Goal: Information Seeking & Learning: Learn about a topic

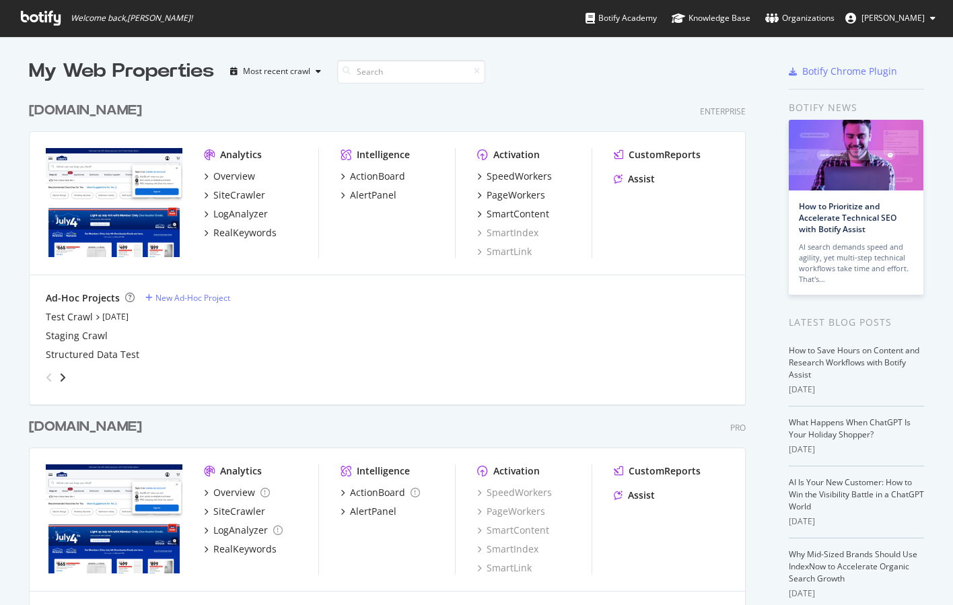
click at [110, 426] on div "[DOMAIN_NAME]" at bounding box center [85, 427] width 113 height 20
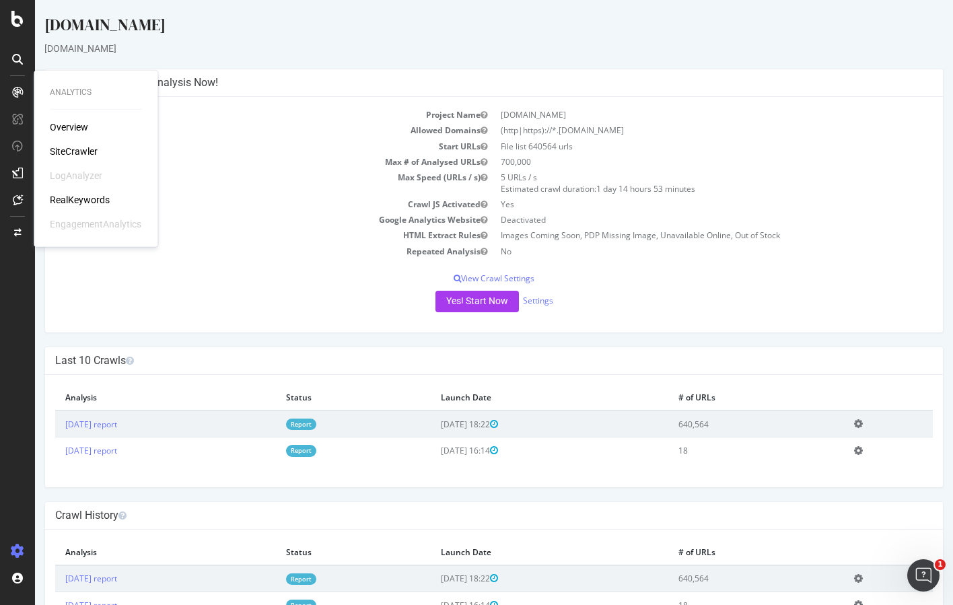
click at [80, 198] on div "RealKeywords" at bounding box center [80, 199] width 60 height 13
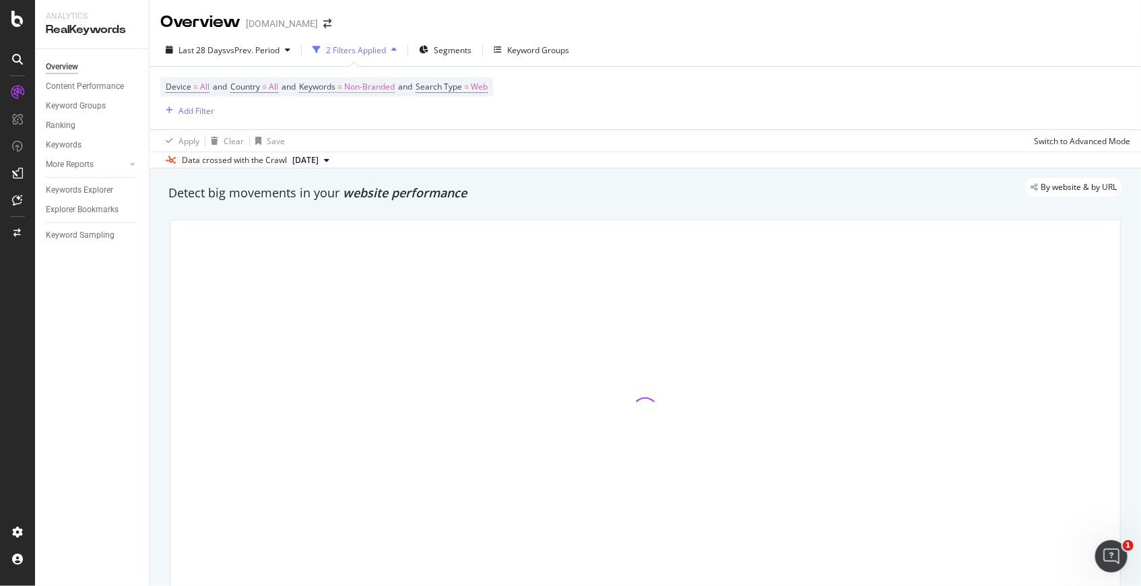
click at [334, 86] on span "Keywords" at bounding box center [317, 86] width 36 height 11
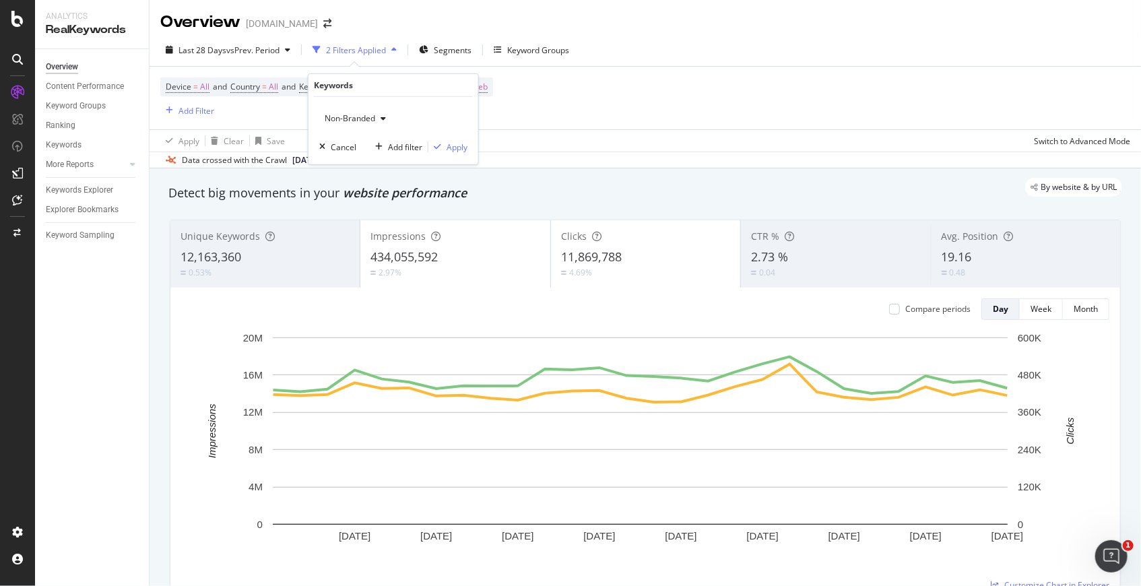
click at [345, 121] on span "Non-Branded" at bounding box center [347, 117] width 56 height 11
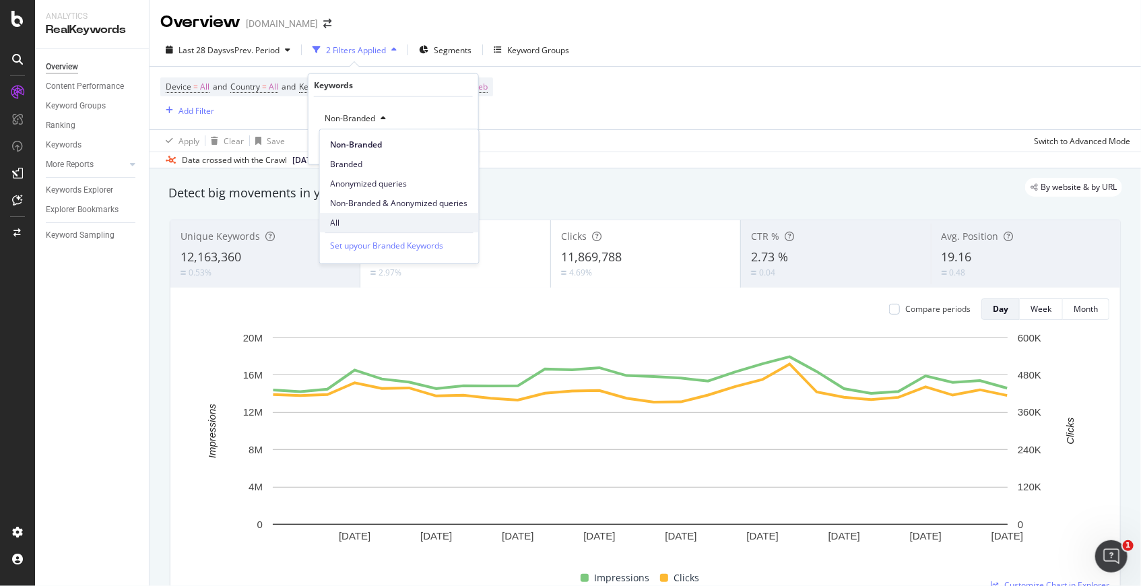
click at [342, 220] on span "All" at bounding box center [399, 223] width 137 height 12
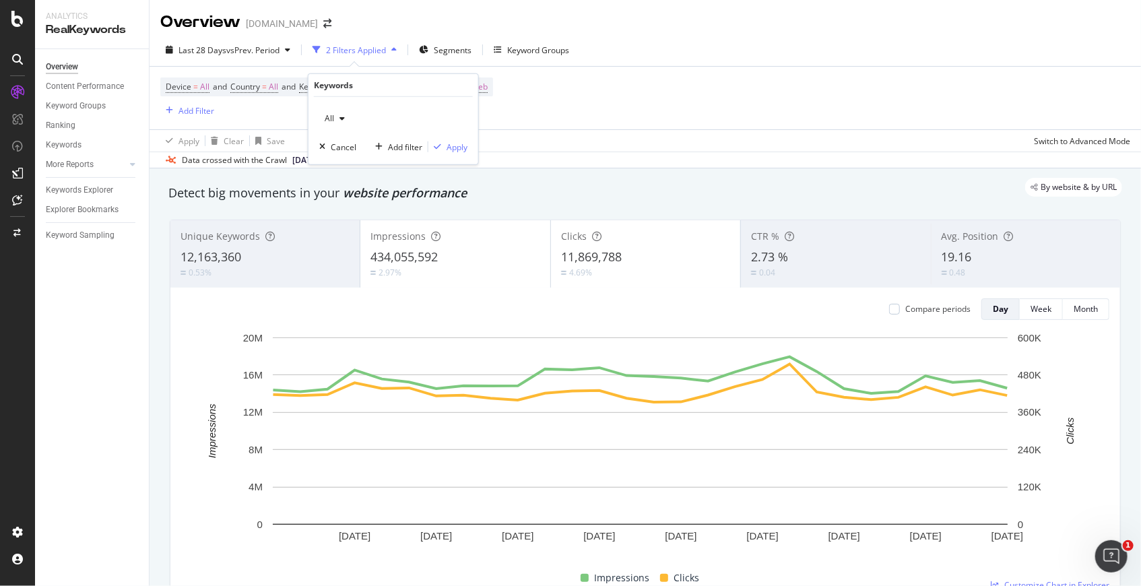
click at [452, 153] on div "All Cancel Add filter Apply" at bounding box center [393, 130] width 170 height 67
click at [450, 147] on div "Apply" at bounding box center [456, 146] width 21 height 11
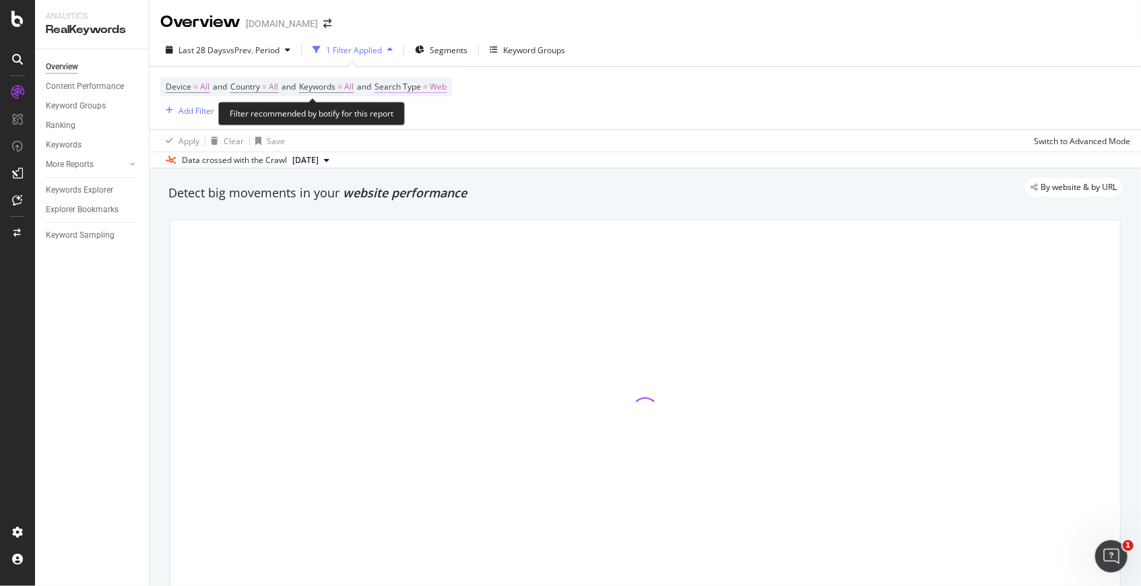
click at [421, 87] on span "Search Type" at bounding box center [397, 86] width 46 height 11
drag, startPoint x: 593, startPoint y: 86, endPoint x: 570, endPoint y: 85, distance: 22.9
click at [593, 86] on div "Device = All and Country = All and Keywords = All and Search Type = Web Add Fil…" at bounding box center [645, 98] width 970 height 63
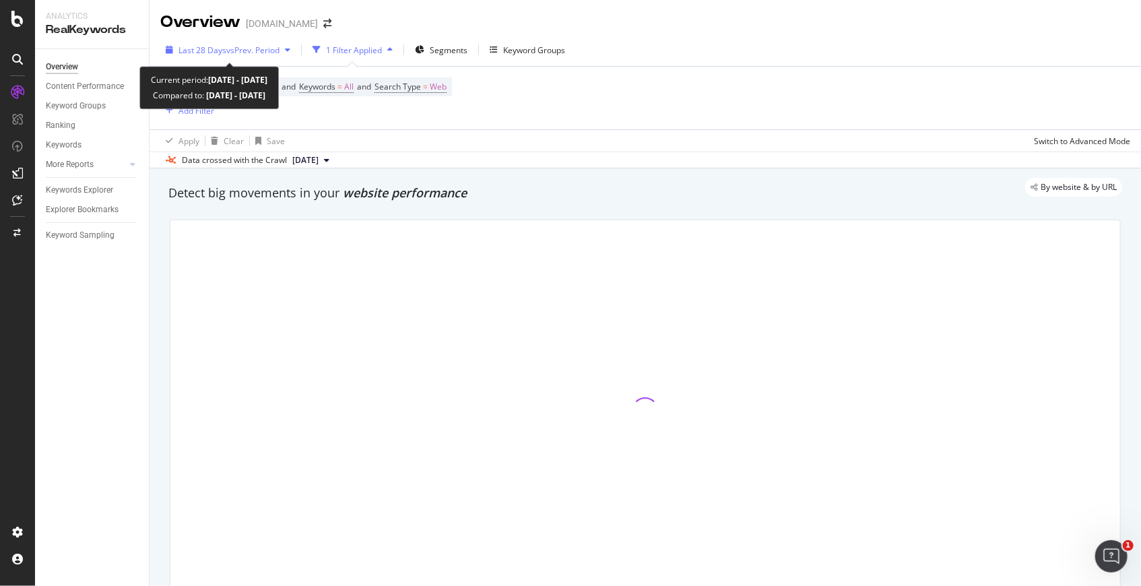
click at [259, 53] on span "vs Prev. Period" at bounding box center [252, 49] width 53 height 11
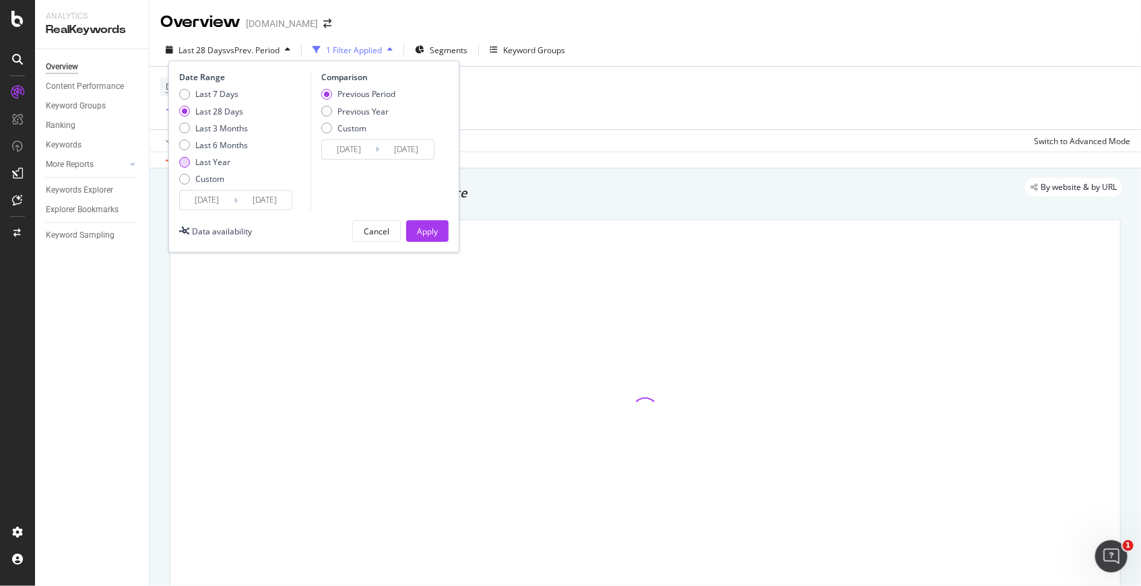
click at [217, 161] on div "Last Year" at bounding box center [212, 161] width 35 height 11
type input "[DATE]"
drag, startPoint x: 368, startPoint y: 110, endPoint x: 396, endPoint y: 146, distance: 45.1
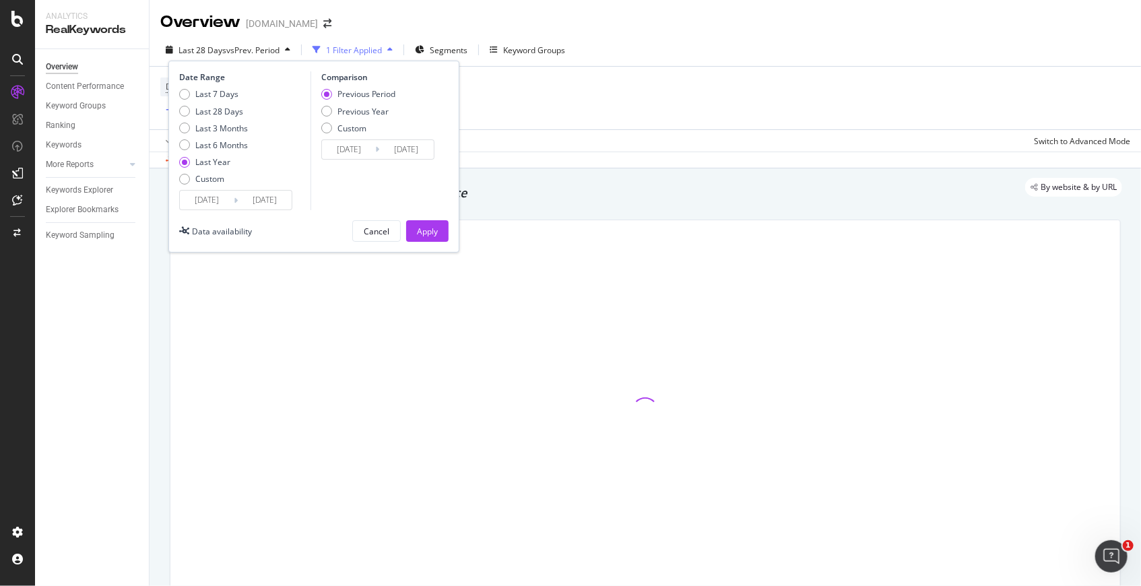
click at [368, 110] on div "Previous Year" at bounding box center [363, 111] width 52 height 11
type input "[DATE]"
click at [425, 226] on div "Apply" at bounding box center [427, 231] width 21 height 11
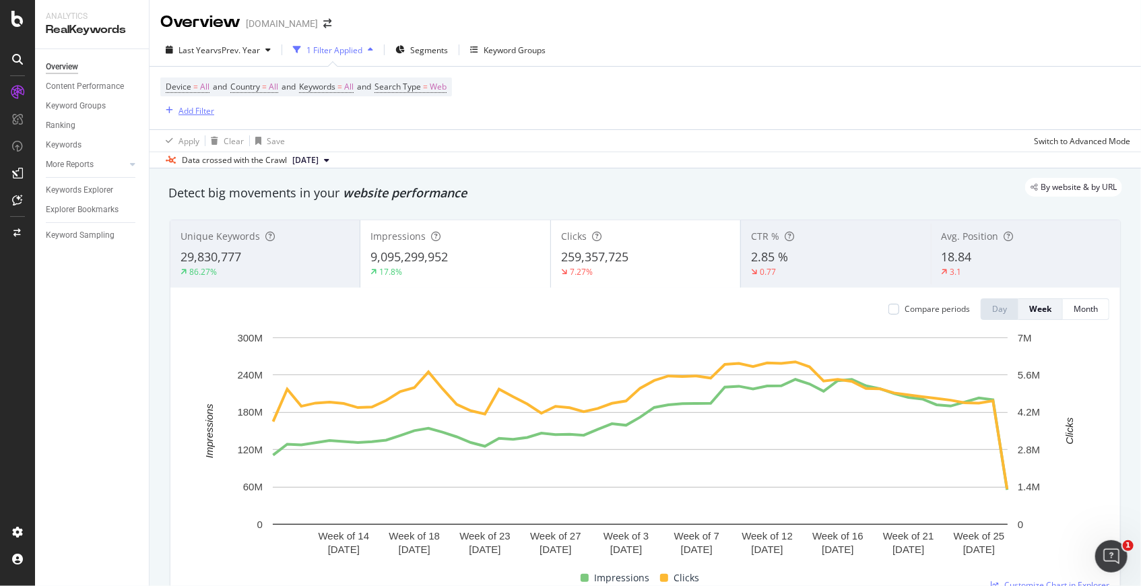
click at [187, 106] on div "Add Filter" at bounding box center [196, 110] width 36 height 11
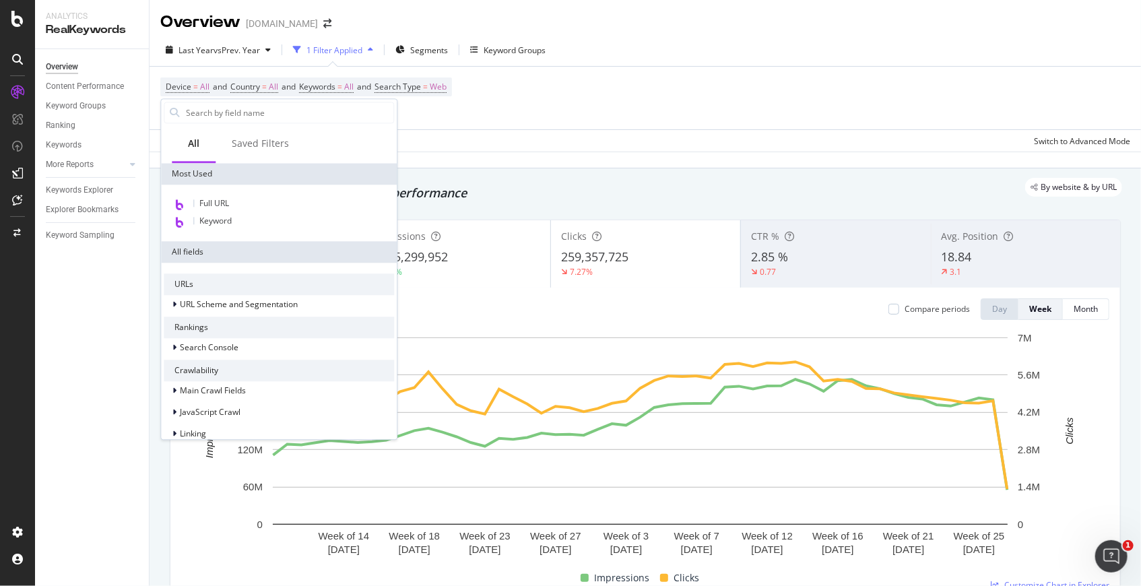
click at [520, 107] on div "Device = All and Country = All and Keywords = All and Search Type = Web Add Fil…" at bounding box center [645, 98] width 970 height 63
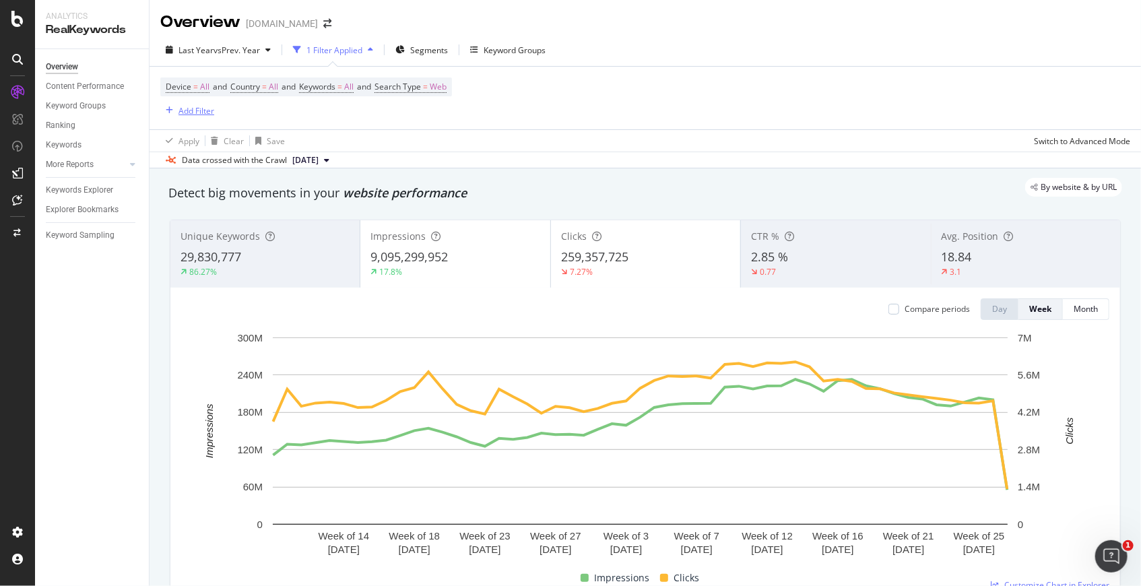
click at [204, 113] on div "Add Filter" at bounding box center [196, 110] width 36 height 11
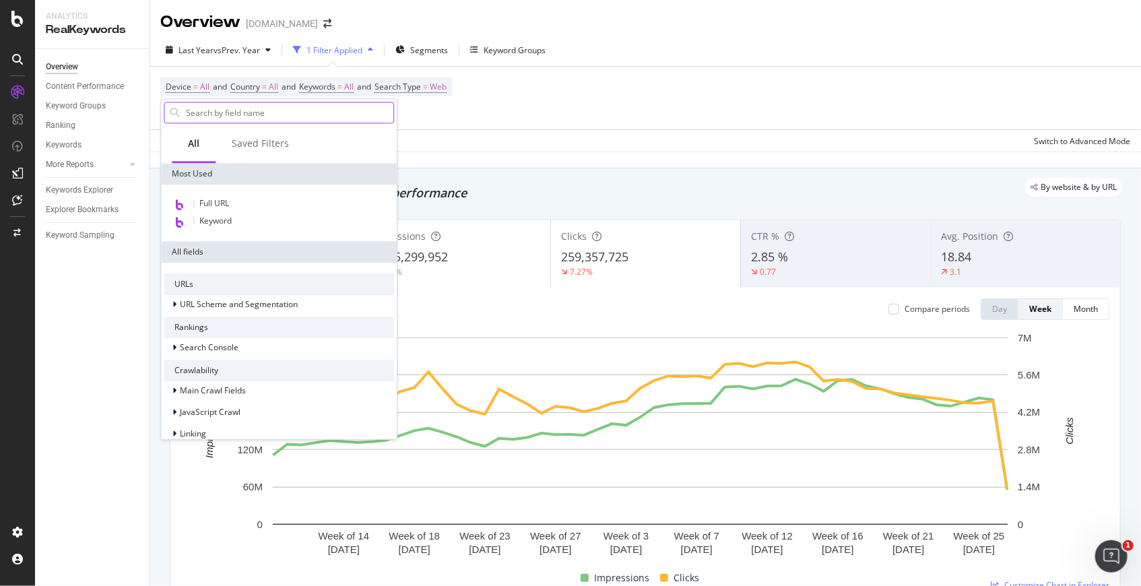
click at [233, 118] on input "text" at bounding box center [288, 112] width 209 height 20
click at [239, 141] on div "Saved Filters" at bounding box center [260, 143] width 57 height 13
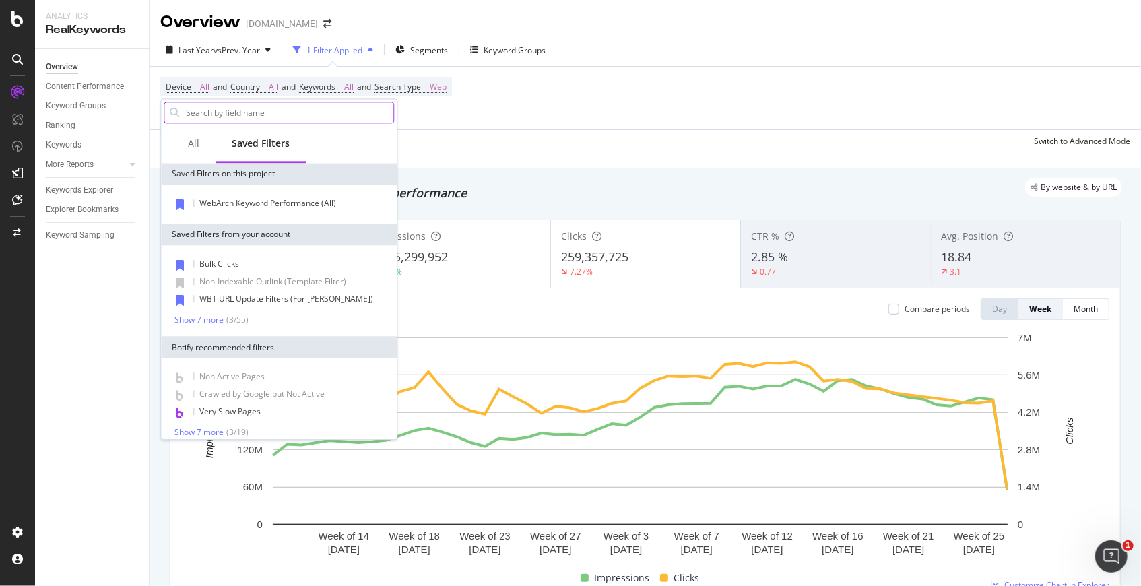
click at [220, 110] on input "text" at bounding box center [288, 112] width 209 height 20
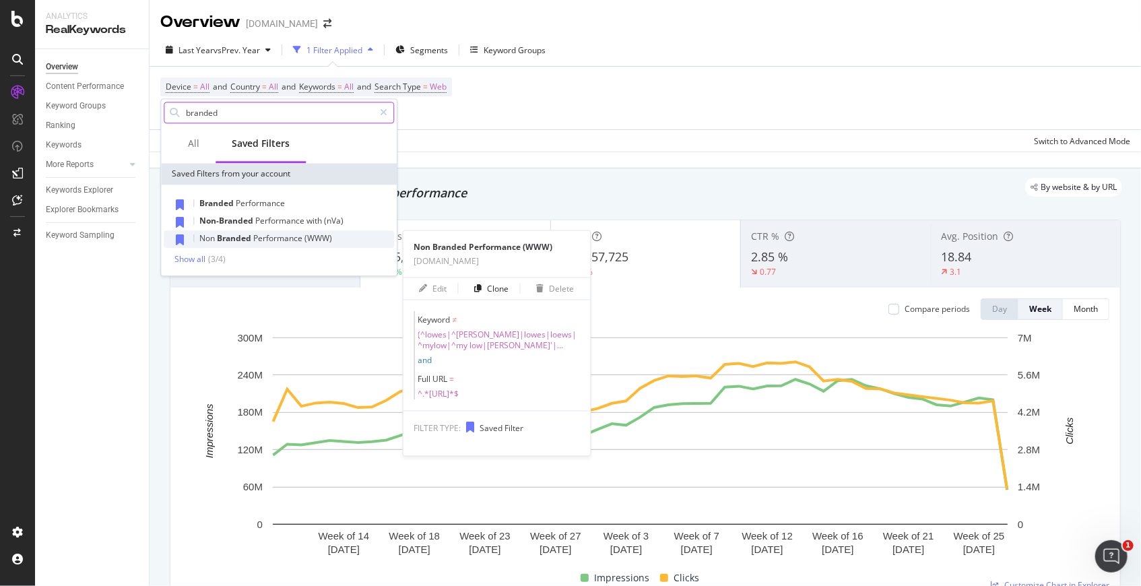
type input "branded"
click at [259, 239] on span "Performance" at bounding box center [278, 237] width 51 height 11
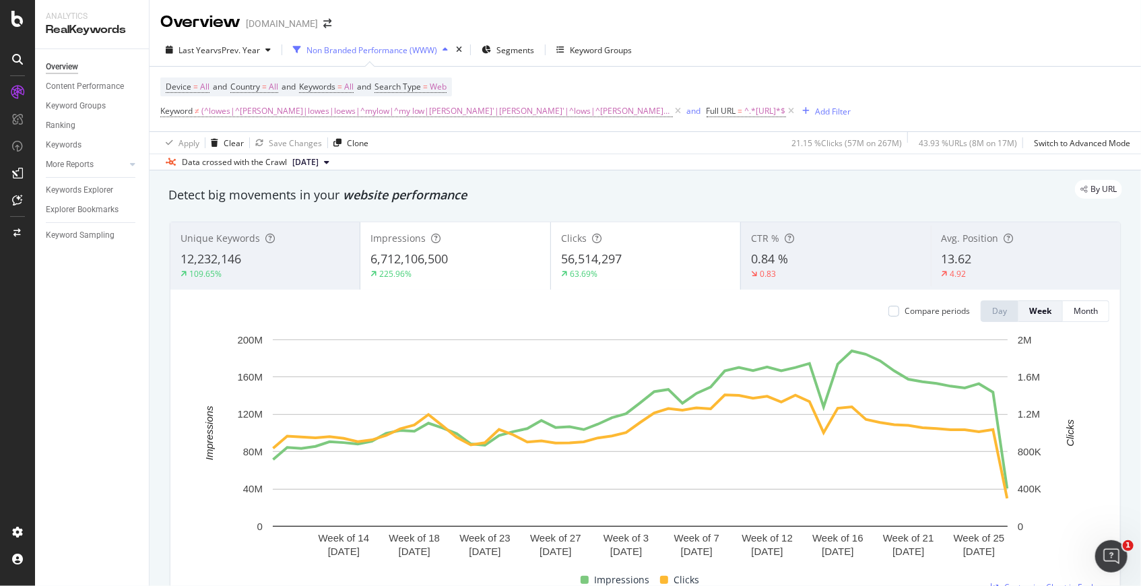
click at [755, 50] on div "Last Year vs Prev. Year Non Branded Performance (WWW) Segments Keyword Groups" at bounding box center [644, 52] width 991 height 27
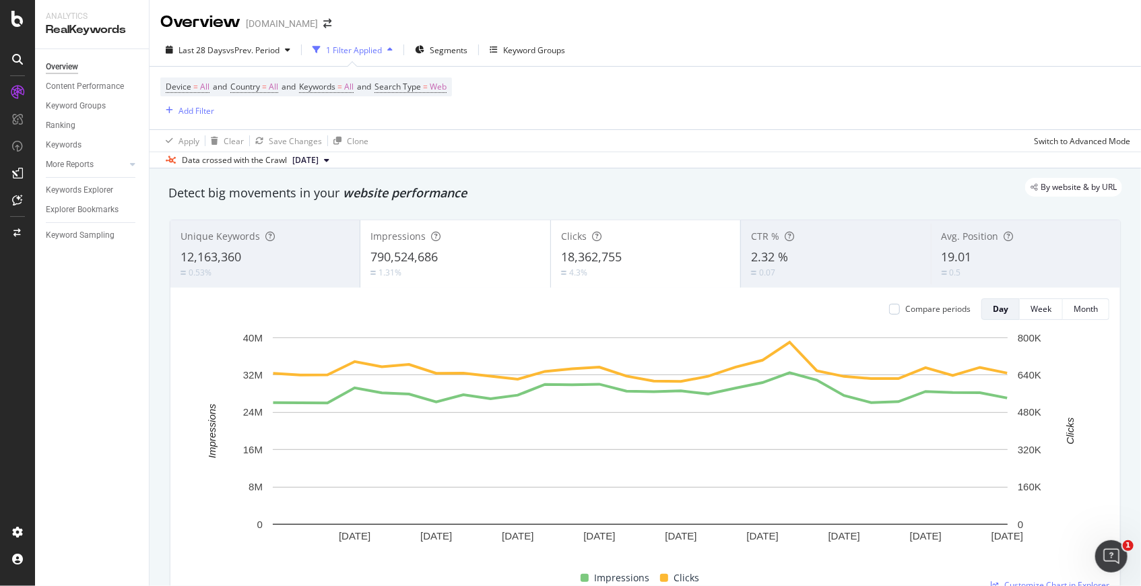
click at [698, 130] on div "Apply Clear Save Changes Clone Switch to Advanced Mode" at bounding box center [644, 140] width 991 height 22
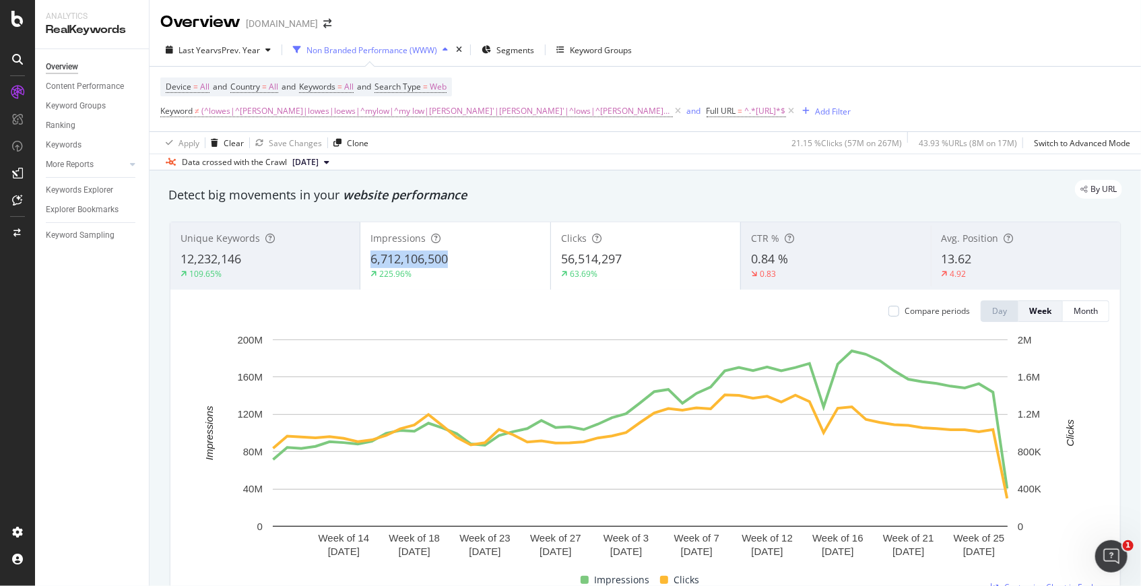
drag, startPoint x: 368, startPoint y: 258, endPoint x: 476, endPoint y: 254, distance: 107.8
click at [476, 254] on div "6,712,106,500" at bounding box center [454, 259] width 169 height 18
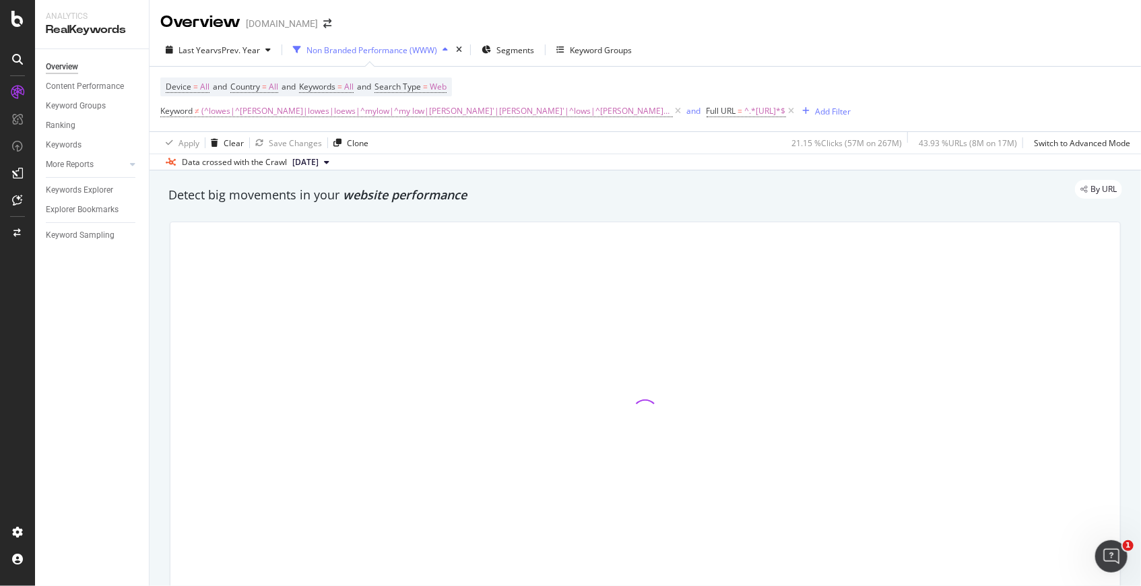
copy span "6,712,106,500"
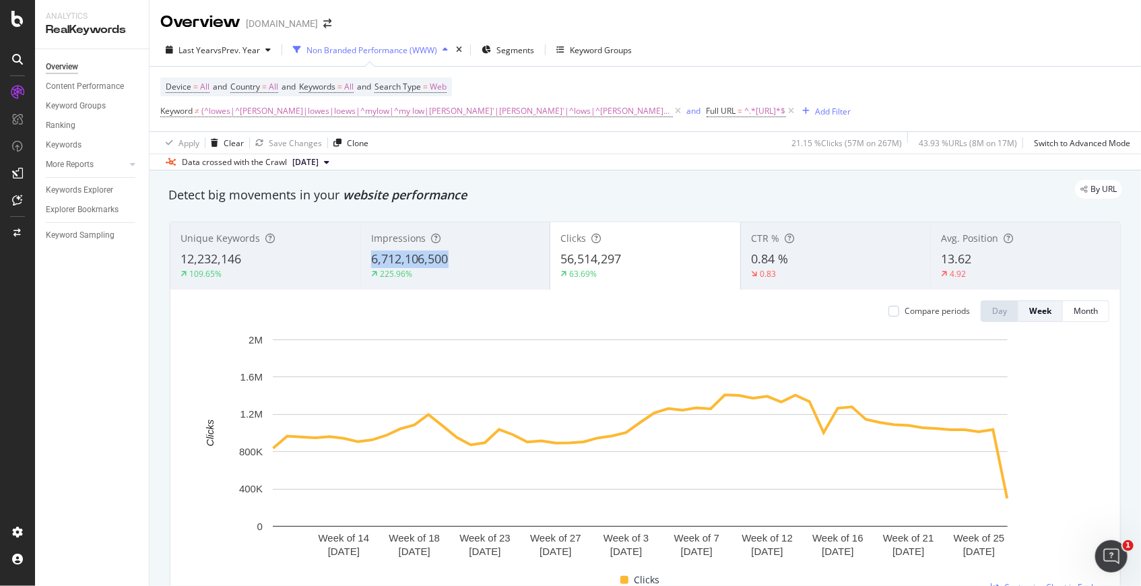
copy span "6,712,106,500"
drag, startPoint x: 361, startPoint y: 257, endPoint x: 447, endPoint y: 257, distance: 86.2
click at [447, 257] on div "Impressions 6,712,106,500 225.96%" at bounding box center [455, 256] width 190 height 61
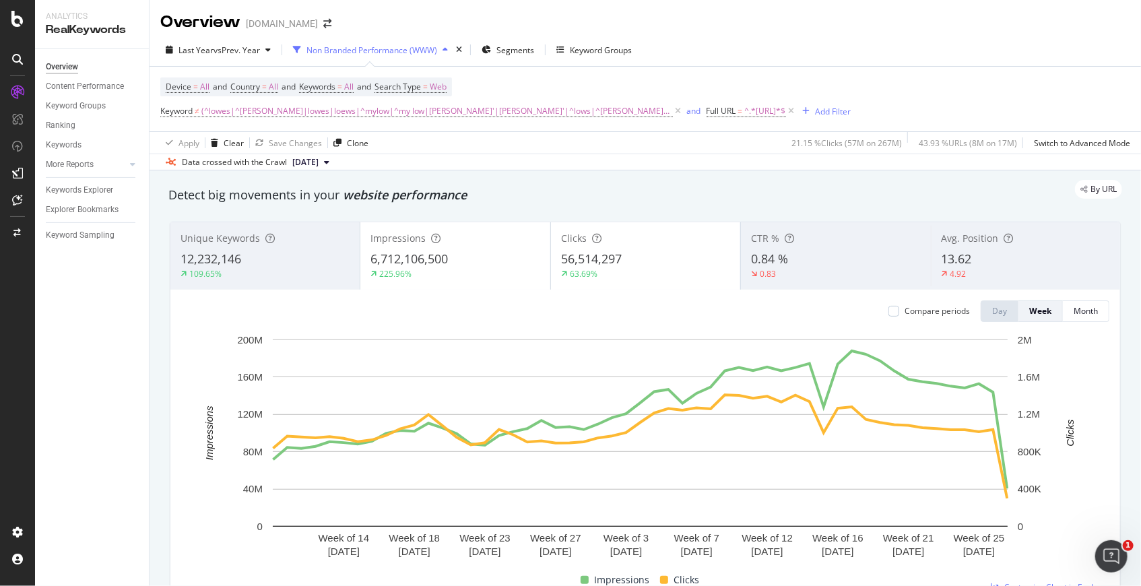
click at [953, 255] on div "Unique Keywords 12,232,146 109.65% Impressions 6,712,106,500 225.96% Clicks 56,…" at bounding box center [645, 413] width 967 height 404
click at [469, 152] on div "Apply Clear Save Changes Clone 21.15 % Clicks ( 57M on 267M ) 43.93 % URLs ( 8M…" at bounding box center [644, 142] width 991 height 22
click at [479, 193] on div "By URL" at bounding box center [638, 189] width 967 height 19
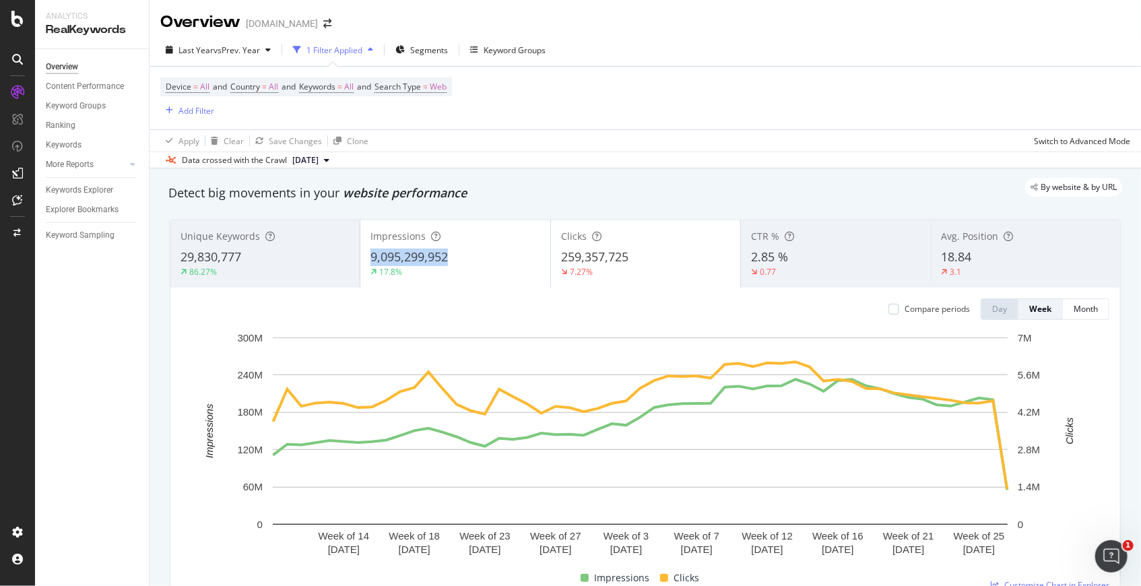
click at [448, 255] on div "Impressions 9,095,299,952 17.8%" at bounding box center [454, 254] width 189 height 61
